Goal: Find specific page/section: Find specific page/section

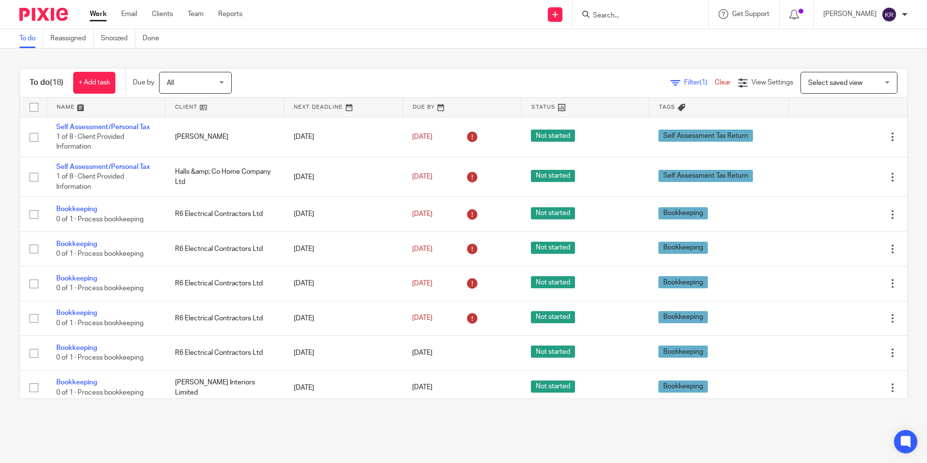
click at [634, 18] on input "Search" at bounding box center [635, 16] width 87 height 9
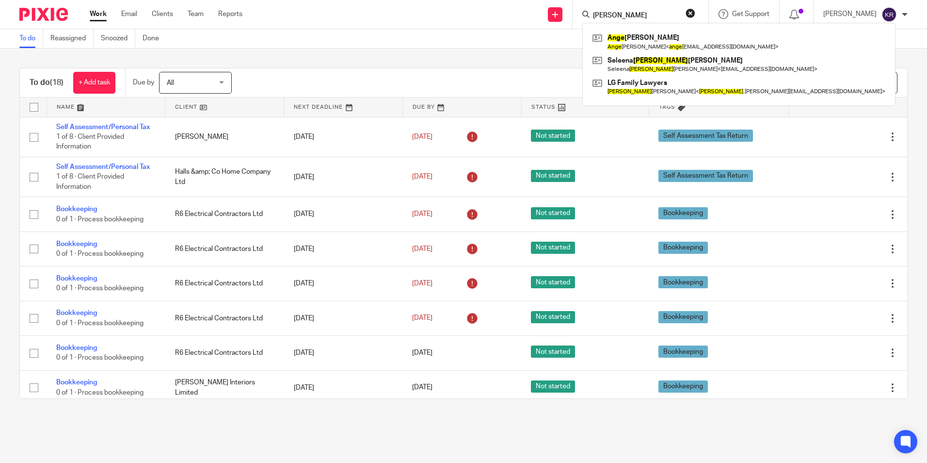
type input "Angela"
click button "submit" at bounding box center [0, 0] width 0 height 0
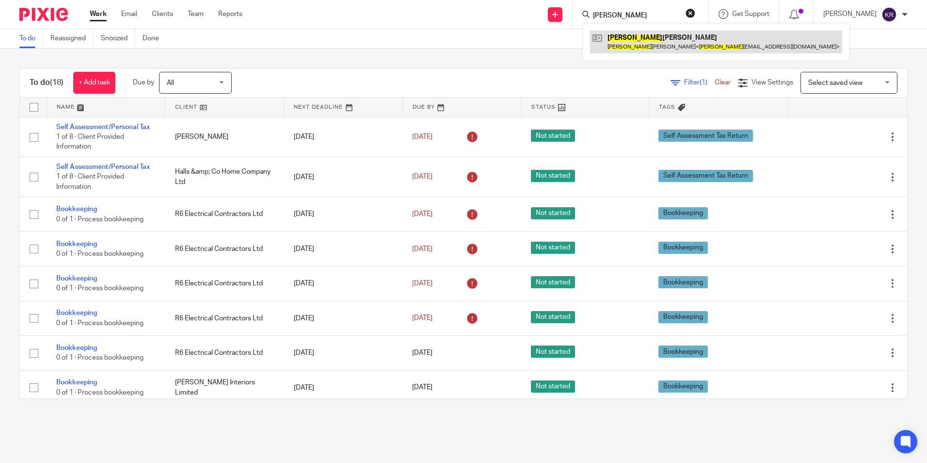
click at [633, 39] on link at bounding box center [716, 42] width 252 height 22
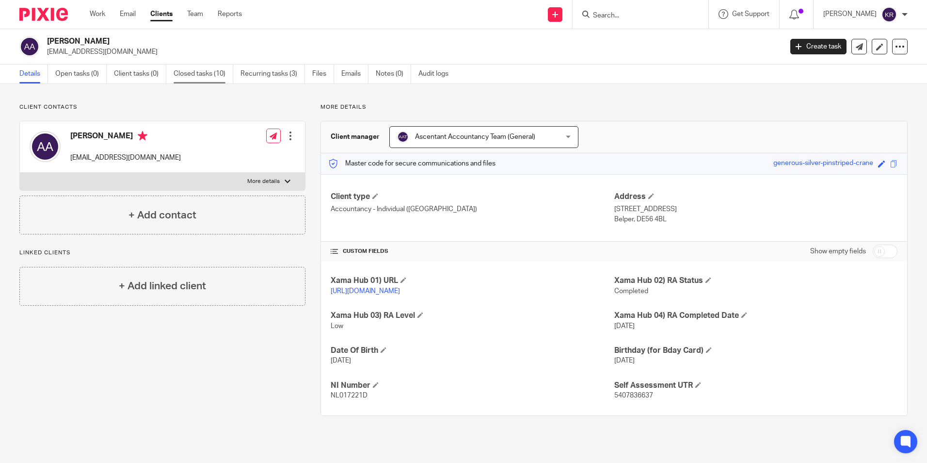
click at [201, 73] on link "Closed tasks (10)" at bounding box center [204, 73] width 60 height 19
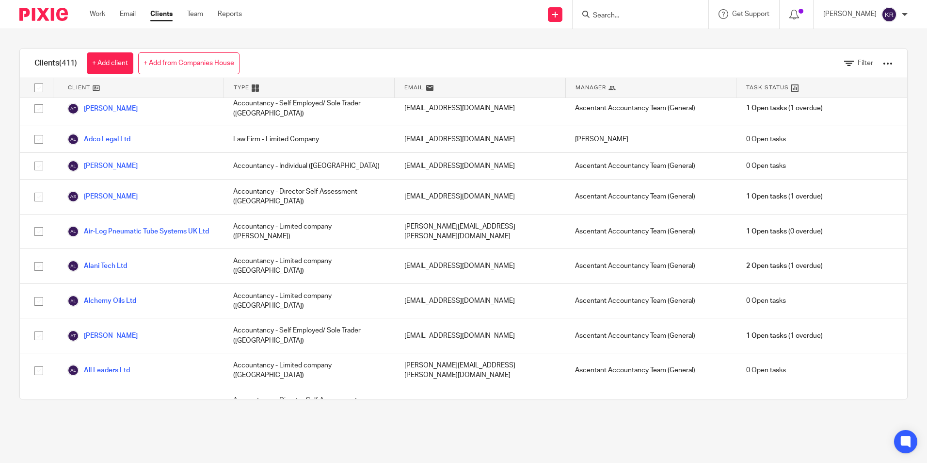
scroll to position [97, 0]
